Goal: Transaction & Acquisition: Purchase product/service

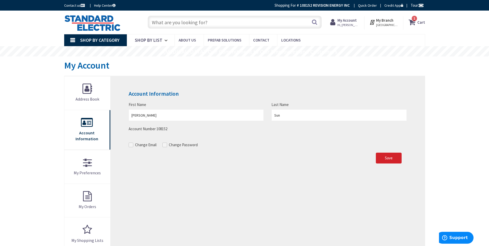
type input "State St, Lawrence, MA 01843, USA"
click at [413, 21] on span "1 1 items" at bounding box center [414, 18] width 6 height 6
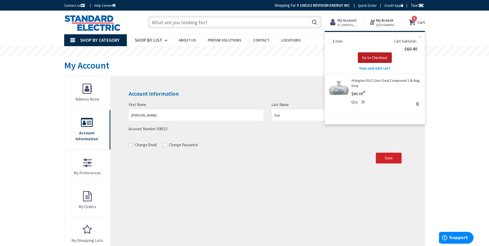
click at [381, 57] on span "Go to Checkout" at bounding box center [374, 57] width 25 height 5
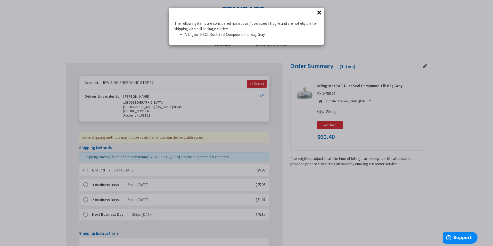
click at [319, 11] on button "×" at bounding box center [319, 13] width 8 height 8
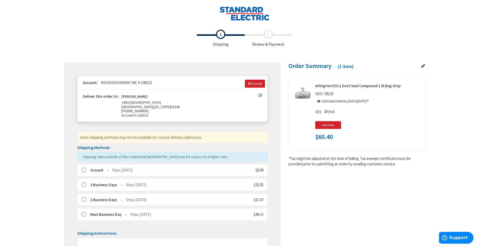
click at [261, 94] on icon at bounding box center [260, 96] width 4 height 4
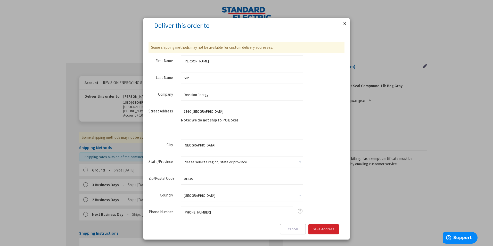
click at [346, 23] on button "Close" at bounding box center [344, 23] width 10 height 10
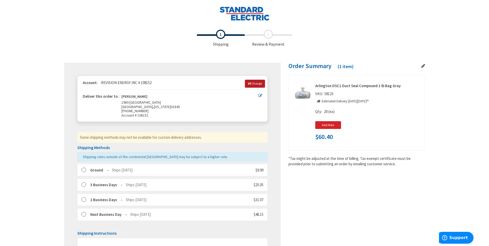
click at [257, 85] on span "Change" at bounding box center [257, 83] width 10 height 4
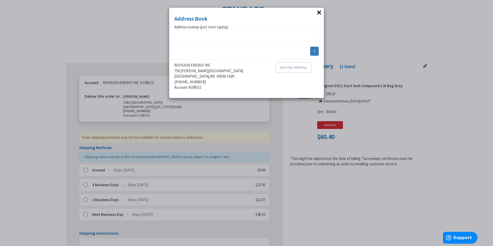
click at [320, 11] on button "×" at bounding box center [319, 13] width 8 height 8
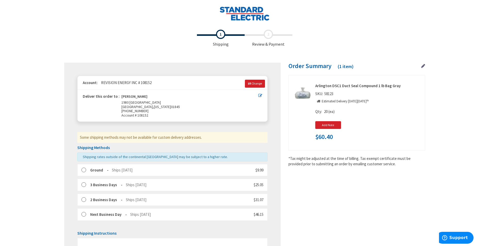
click at [243, 17] on img at bounding box center [244, 13] width 50 height 14
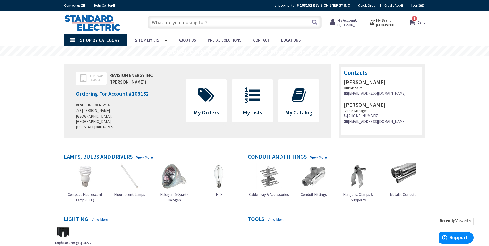
click at [348, 25] on span "Hi, Mike" at bounding box center [348, 25] width 22 height 4
click at [308, 82] on link "Logout" at bounding box center [300, 82] width 17 height 6
click at [414, 22] on icon at bounding box center [413, 22] width 9 height 9
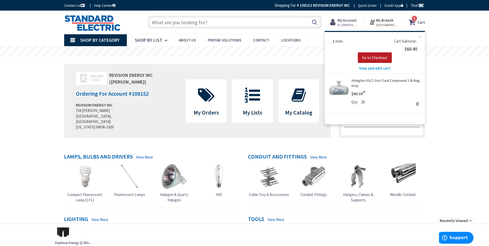
click at [380, 59] on span "Go to Checkout" at bounding box center [374, 57] width 25 height 5
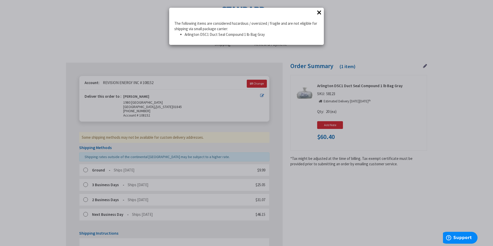
click at [320, 11] on button "×" at bounding box center [319, 13] width 8 height 8
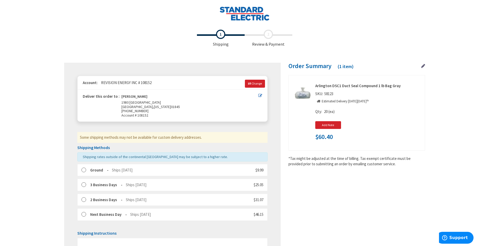
click at [423, 65] on icon at bounding box center [423, 66] width 4 height 5
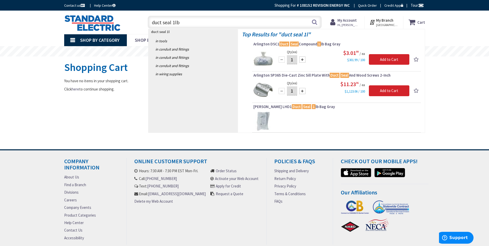
type input "duct seal 1lbs"
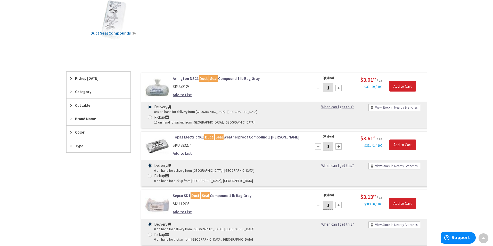
scroll to position [77, 0]
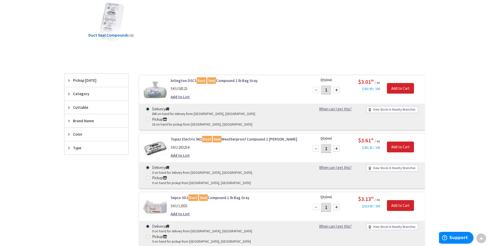
drag, startPoint x: 328, startPoint y: 91, endPoint x: 311, endPoint y: 92, distance: 16.8
click at [311, 92] on div "1" at bounding box center [326, 90] width 31 height 10
type input "20"
click at [397, 86] on input "Add to Cart" at bounding box center [400, 88] width 27 height 11
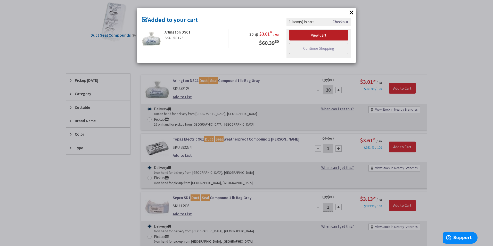
click at [314, 33] on link "View Cart" at bounding box center [318, 35] width 59 height 11
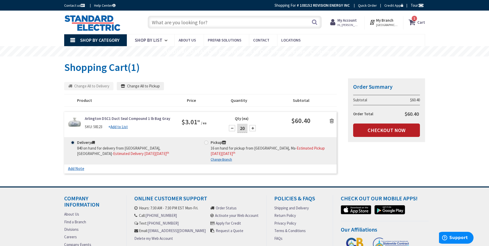
click at [388, 135] on link "Checkout Now" at bounding box center [386, 129] width 67 height 13
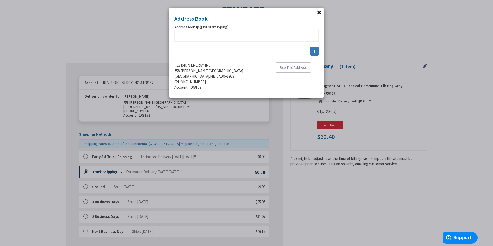
click at [320, 12] on button "×" at bounding box center [319, 13] width 8 height 8
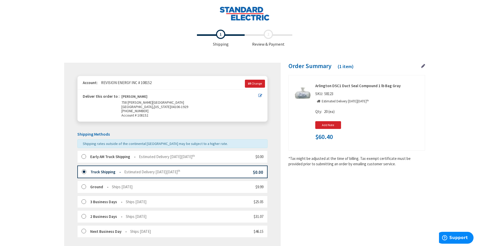
click at [259, 96] on icon at bounding box center [260, 96] width 4 height 4
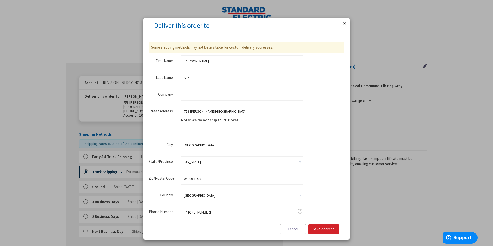
click at [344, 23] on button "Close" at bounding box center [344, 23] width 10 height 10
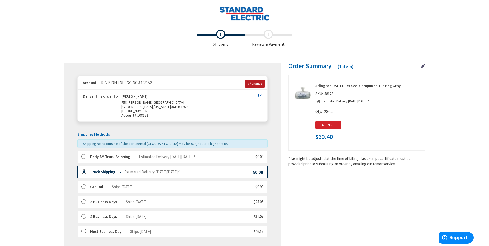
click at [258, 84] on span "Change" at bounding box center [257, 83] width 10 height 4
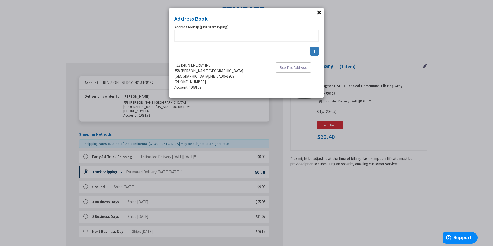
click at [315, 52] on link "1" at bounding box center [314, 51] width 9 height 9
click at [320, 12] on button "×" at bounding box center [319, 13] width 8 height 8
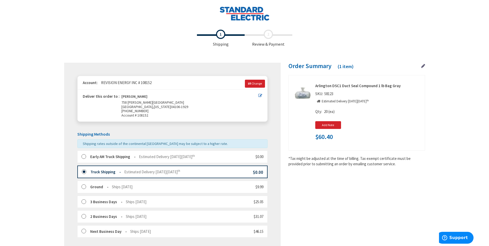
click at [422, 65] on icon at bounding box center [423, 66] width 4 height 5
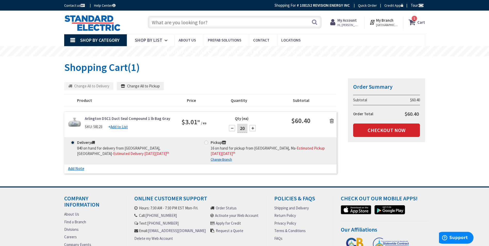
click at [332, 121] on icon at bounding box center [332, 120] width 4 height 5
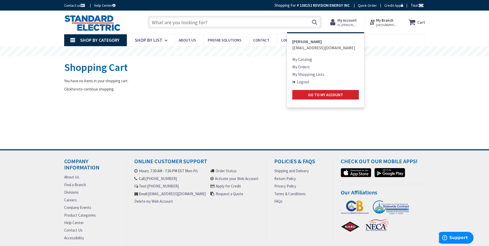
click at [310, 47] on span "[EMAIL_ADDRESS][DOMAIN_NAME]" at bounding box center [323, 47] width 63 height 5
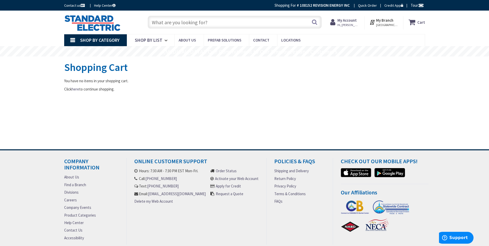
click at [348, 21] on strong "My Account" at bounding box center [346, 20] width 19 height 5
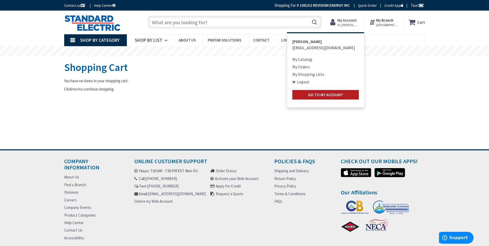
click at [343, 95] on strong "Go to My Account" at bounding box center [325, 94] width 35 height 5
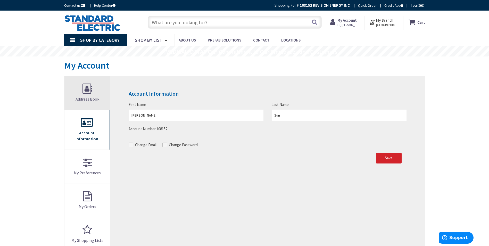
click at [99, 101] on span "Address Book" at bounding box center [88, 98] width 24 height 5
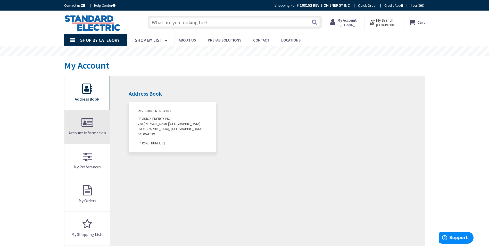
click at [92, 126] on link "Account Information" at bounding box center [87, 127] width 46 height 34
